Goal: Check status: Check status

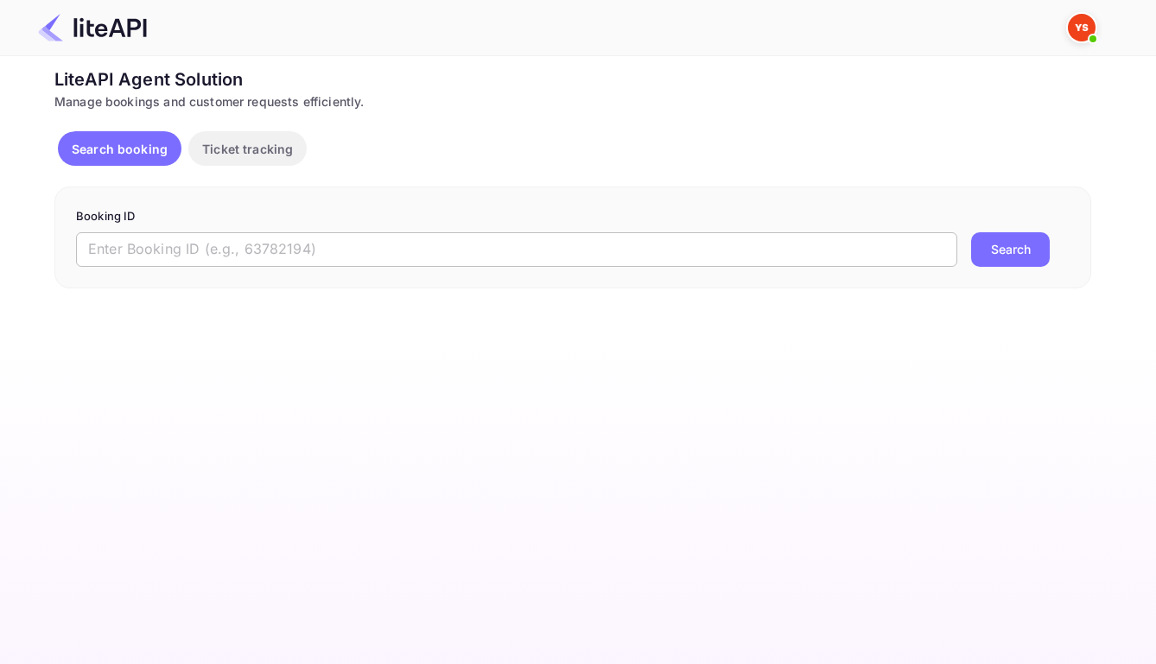
click at [635, 256] on input "text" at bounding box center [516, 249] width 881 height 35
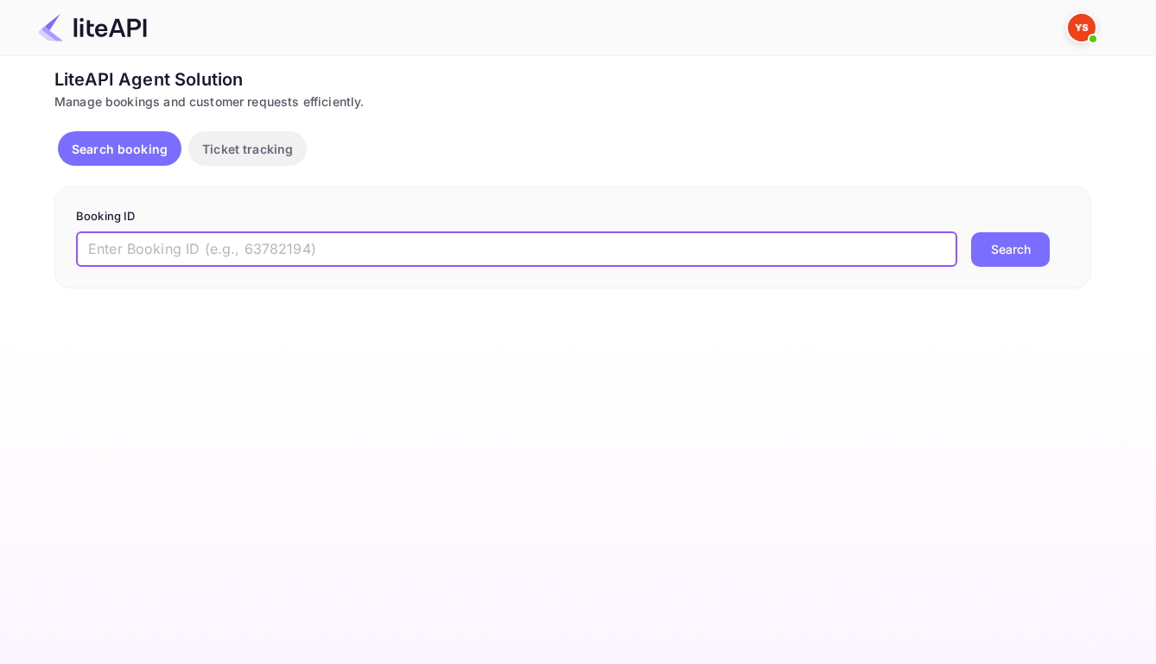
paste input "8888285"
type input "8888285"
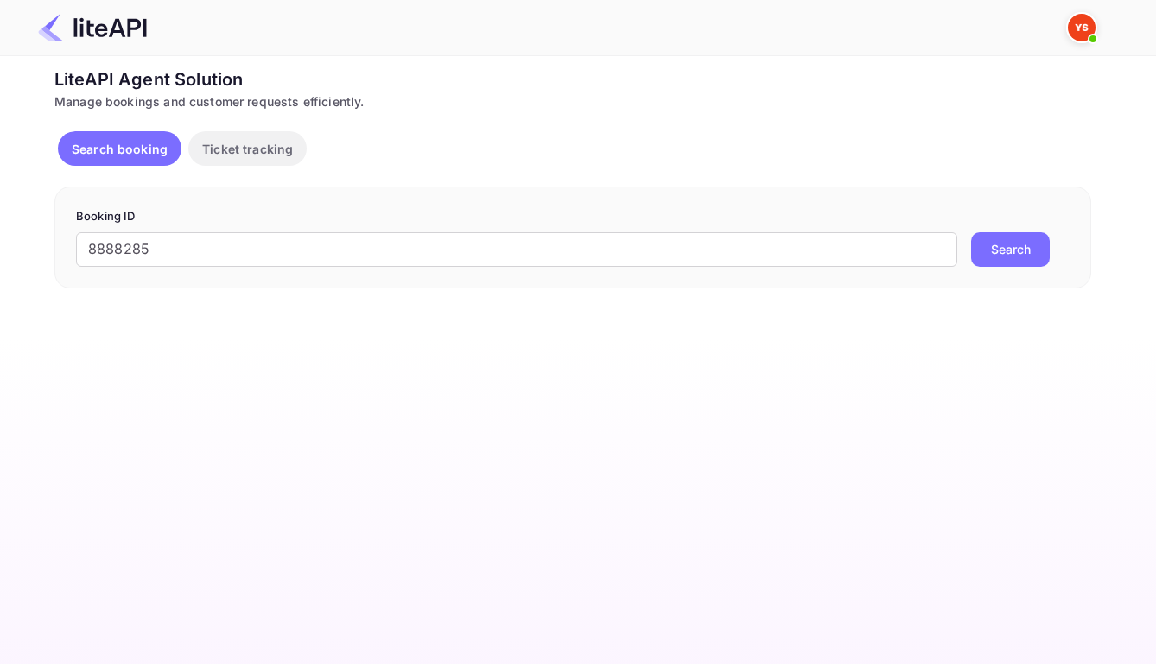
click at [1012, 257] on button "Search" at bounding box center [1010, 249] width 79 height 35
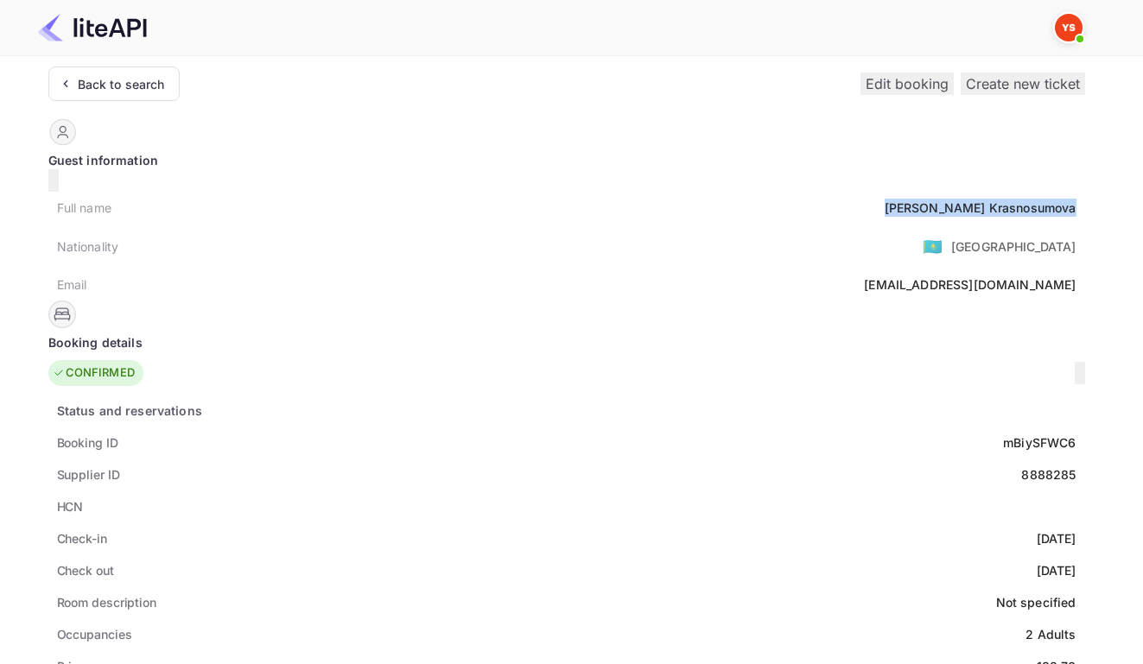
drag, startPoint x: 394, startPoint y: 201, endPoint x: 537, endPoint y: 207, distance: 143.5
click at [537, 207] on div "Full name [PERSON_NAME]" at bounding box center [566, 208] width 1037 height 32
copy div "[PERSON_NAME]"
drag, startPoint x: 467, startPoint y: 431, endPoint x: 542, endPoint y: 433, distance: 74.3
click at [542, 433] on div "Booking ID mBiySFWC6" at bounding box center [566, 443] width 1037 height 32
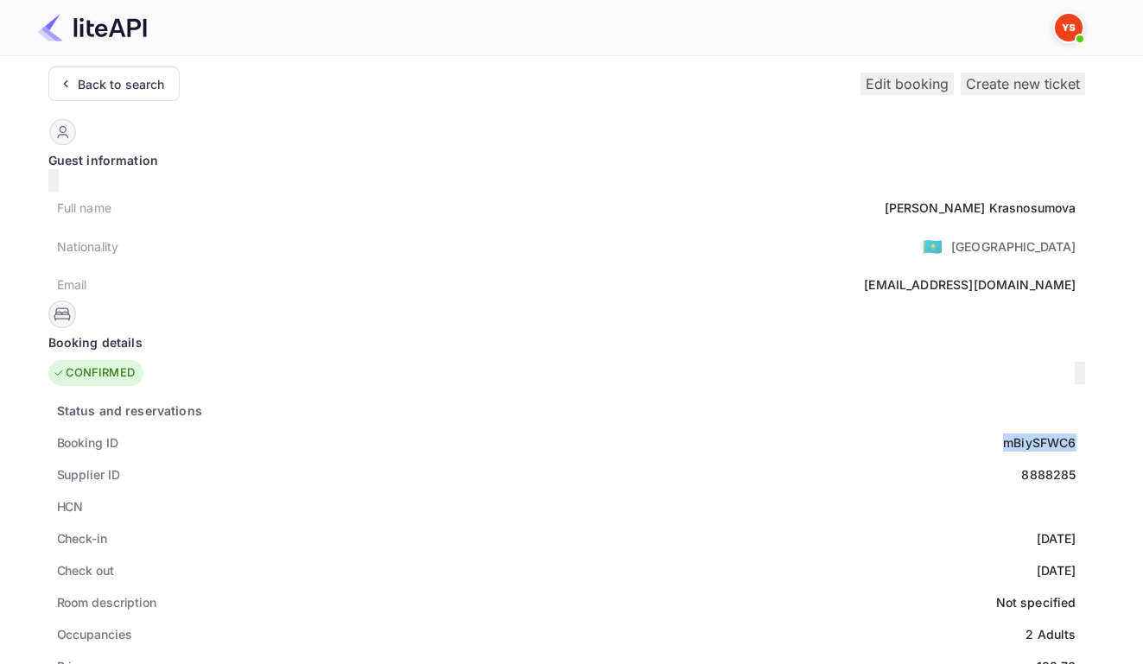
copy div "mBiySFWC6"
drag, startPoint x: 503, startPoint y: 462, endPoint x: 536, endPoint y: 464, distance: 32.9
click at [1021, 466] on div "8888285" at bounding box center [1048, 475] width 54 height 18
copy div "8888285"
drag, startPoint x: 468, startPoint y: 530, endPoint x: 539, endPoint y: 532, distance: 70.9
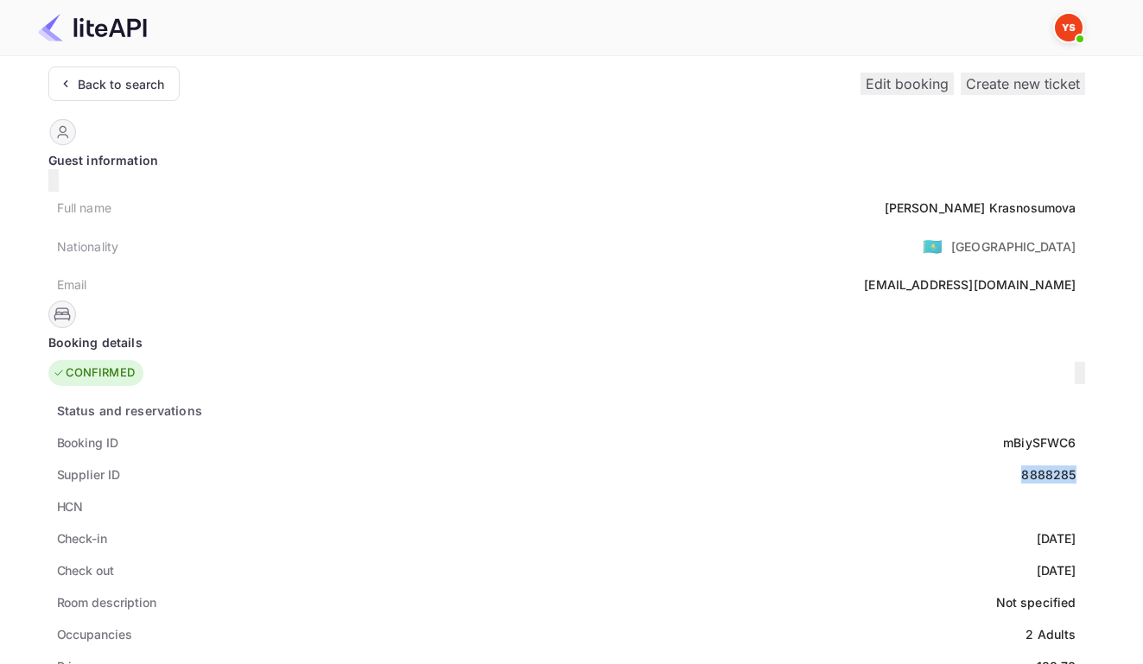
click at [539, 532] on div "Check-in [DATE]" at bounding box center [566, 539] width 1037 height 32
copy div "[DATE]"
drag, startPoint x: 468, startPoint y: 561, endPoint x: 542, endPoint y: 564, distance: 74.4
click at [542, 564] on div "Check out [DATE]" at bounding box center [566, 571] width 1037 height 32
copy div "[DATE]"
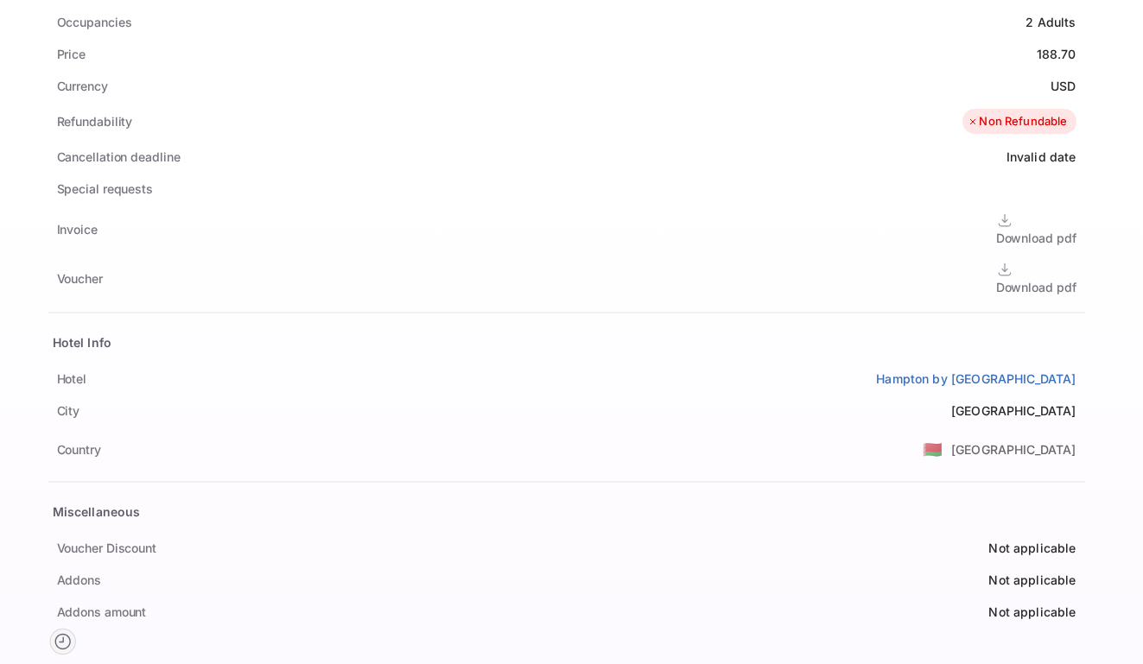
scroll to position [613, 0]
